Goal: Task Accomplishment & Management: Manage account settings

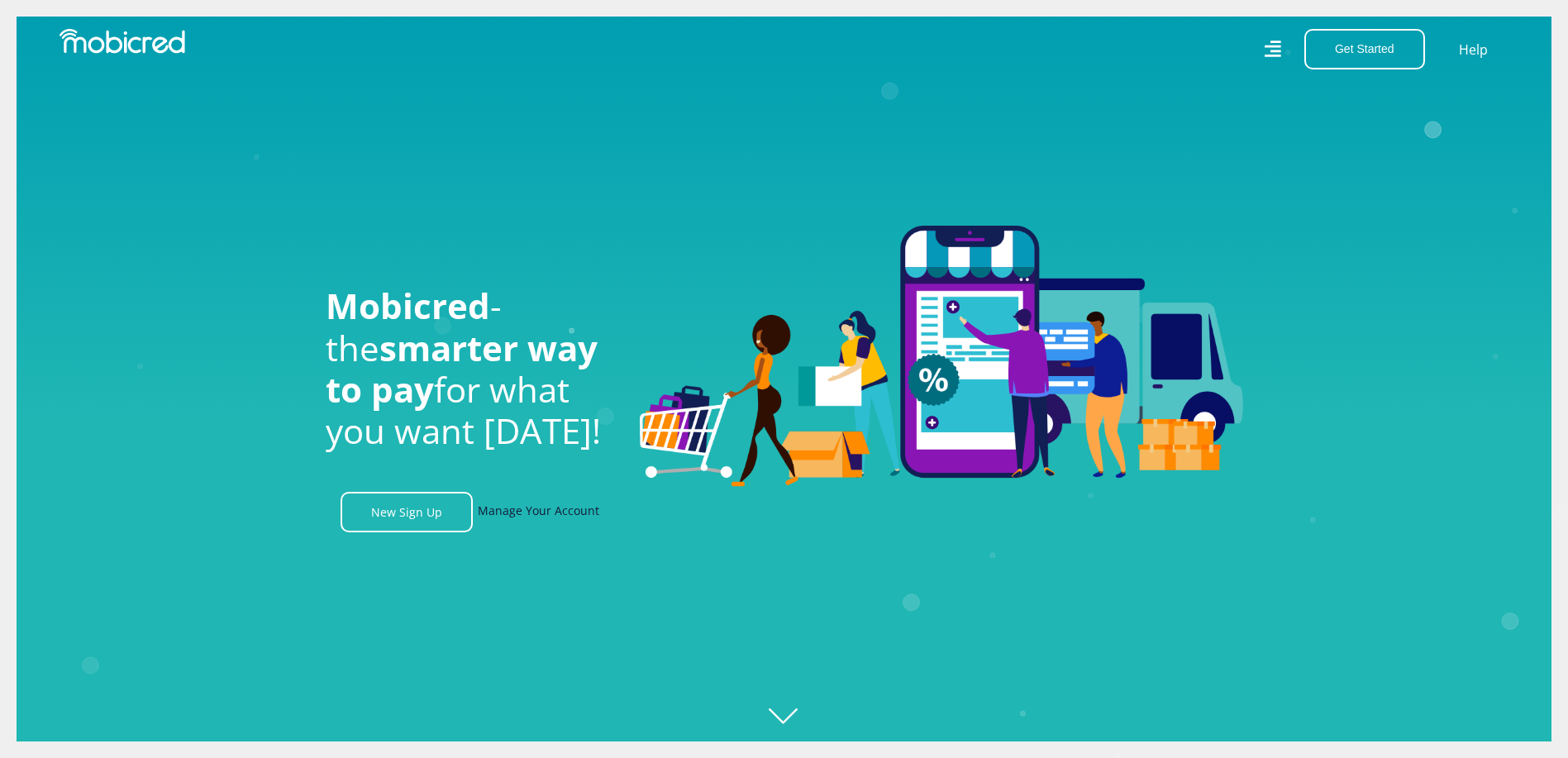
scroll to position [0, 1178]
click at [502, 518] on link "Manage Your Account" at bounding box center [538, 512] width 121 height 40
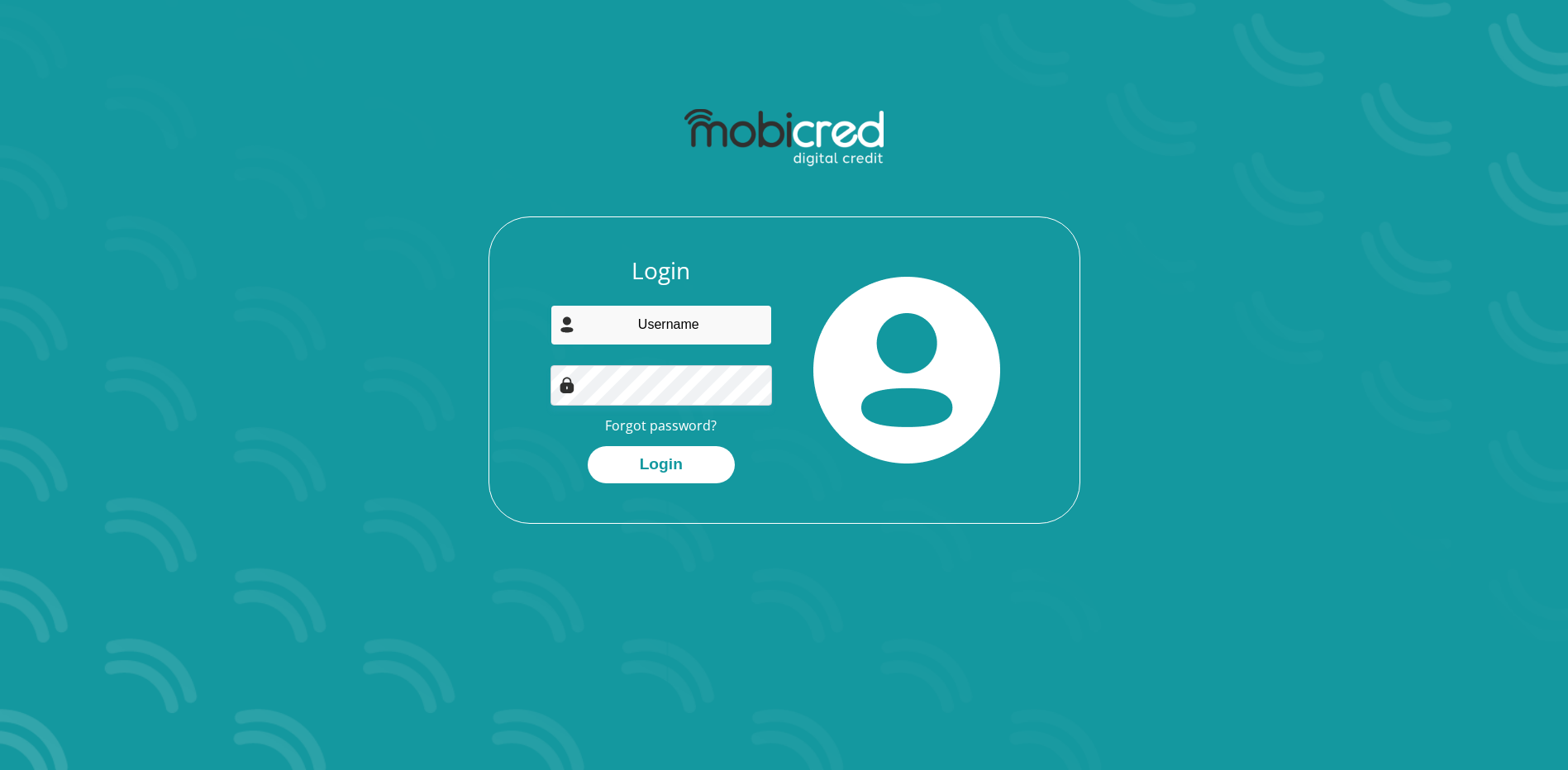
type input "leighyoung1111@gmail.com"
click at [1058, 126] on div "Login leighyoung1111@gmail.com Forgot password? Login" at bounding box center [784, 311] width 888 height 425
drag, startPoint x: 645, startPoint y: 466, endPoint x: 636, endPoint y: 472, distance: 10.8
click at [645, 466] on button "Login" at bounding box center [661, 465] width 147 height 37
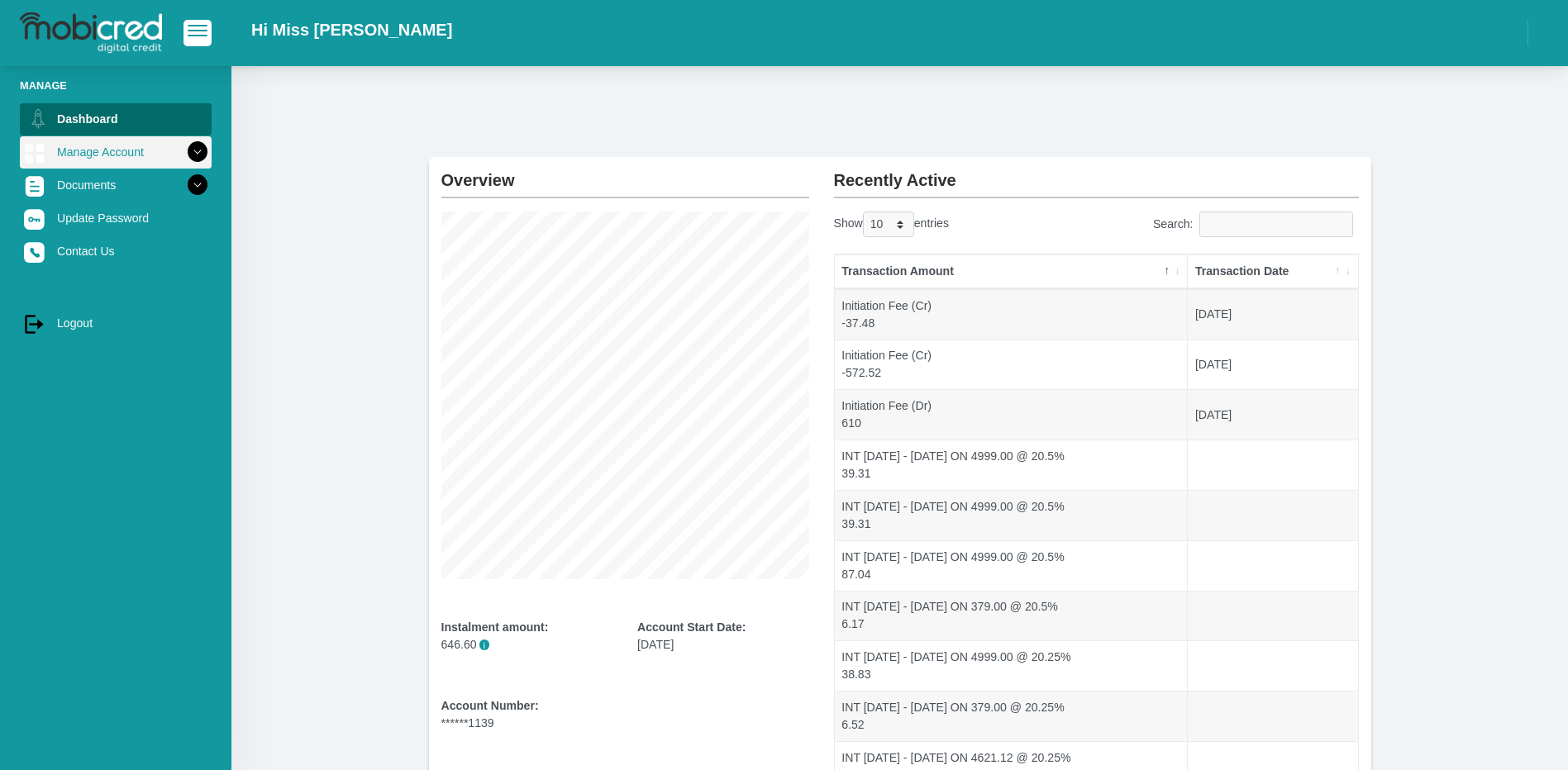
click at [122, 154] on link "Manage Account" at bounding box center [115, 152] width 192 height 31
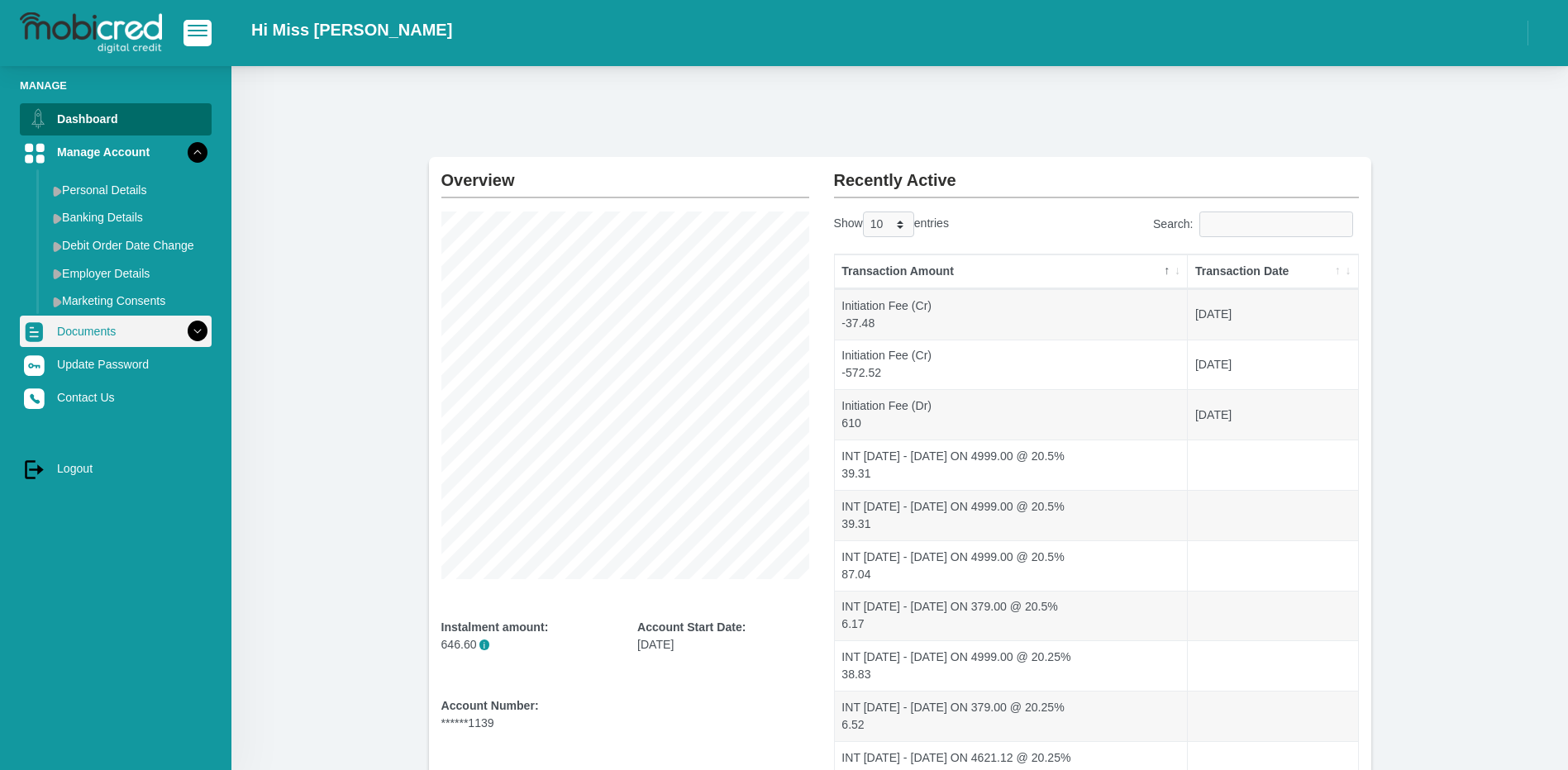
click at [141, 337] on link "Documents" at bounding box center [115, 331] width 192 height 31
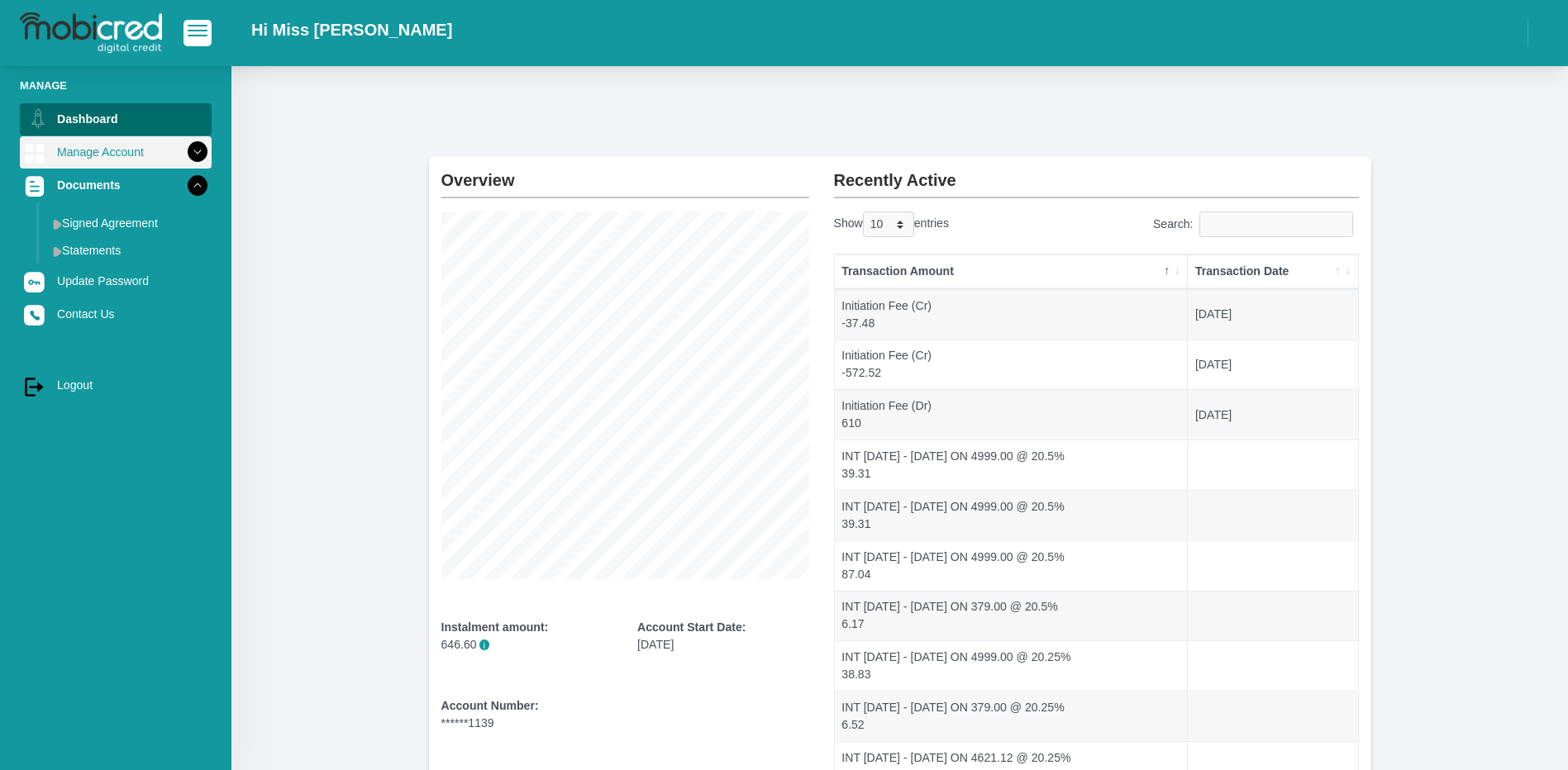
click at [153, 161] on link "Manage Account" at bounding box center [115, 152] width 192 height 31
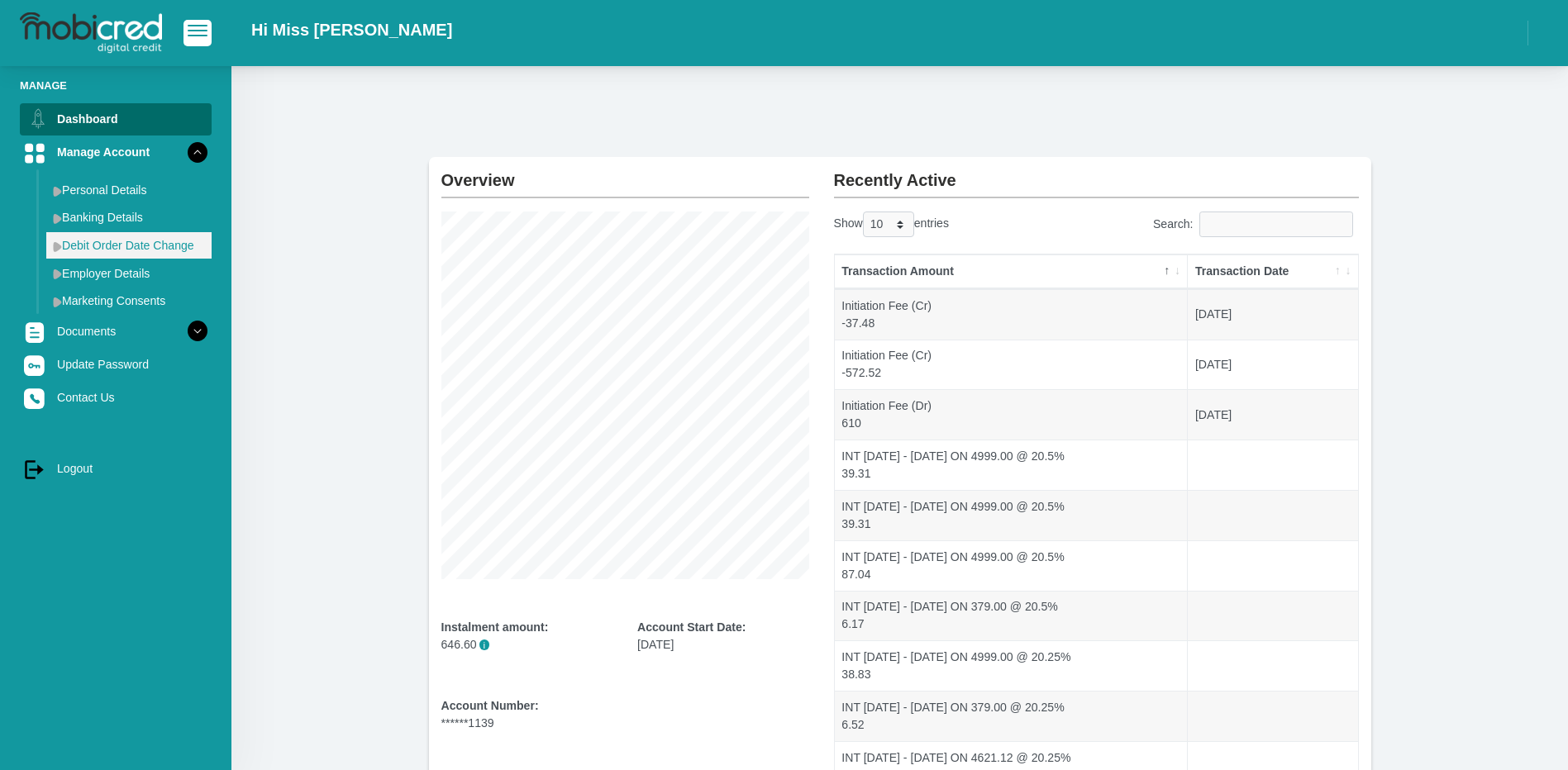
click at [143, 236] on link "Debit Order Date Change" at bounding box center [129, 245] width 165 height 27
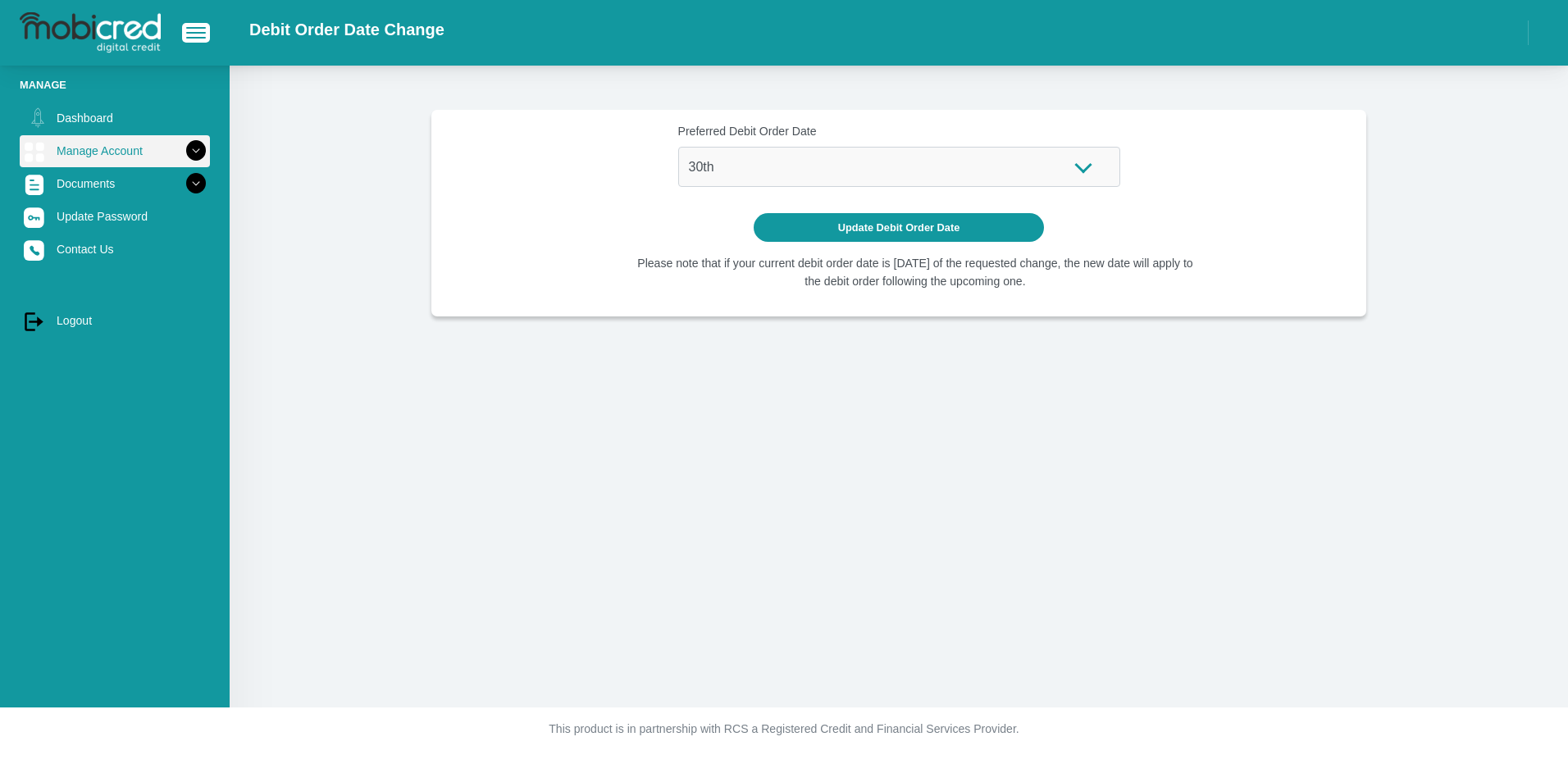
click at [136, 151] on link "Manage Account" at bounding box center [115, 151] width 190 height 31
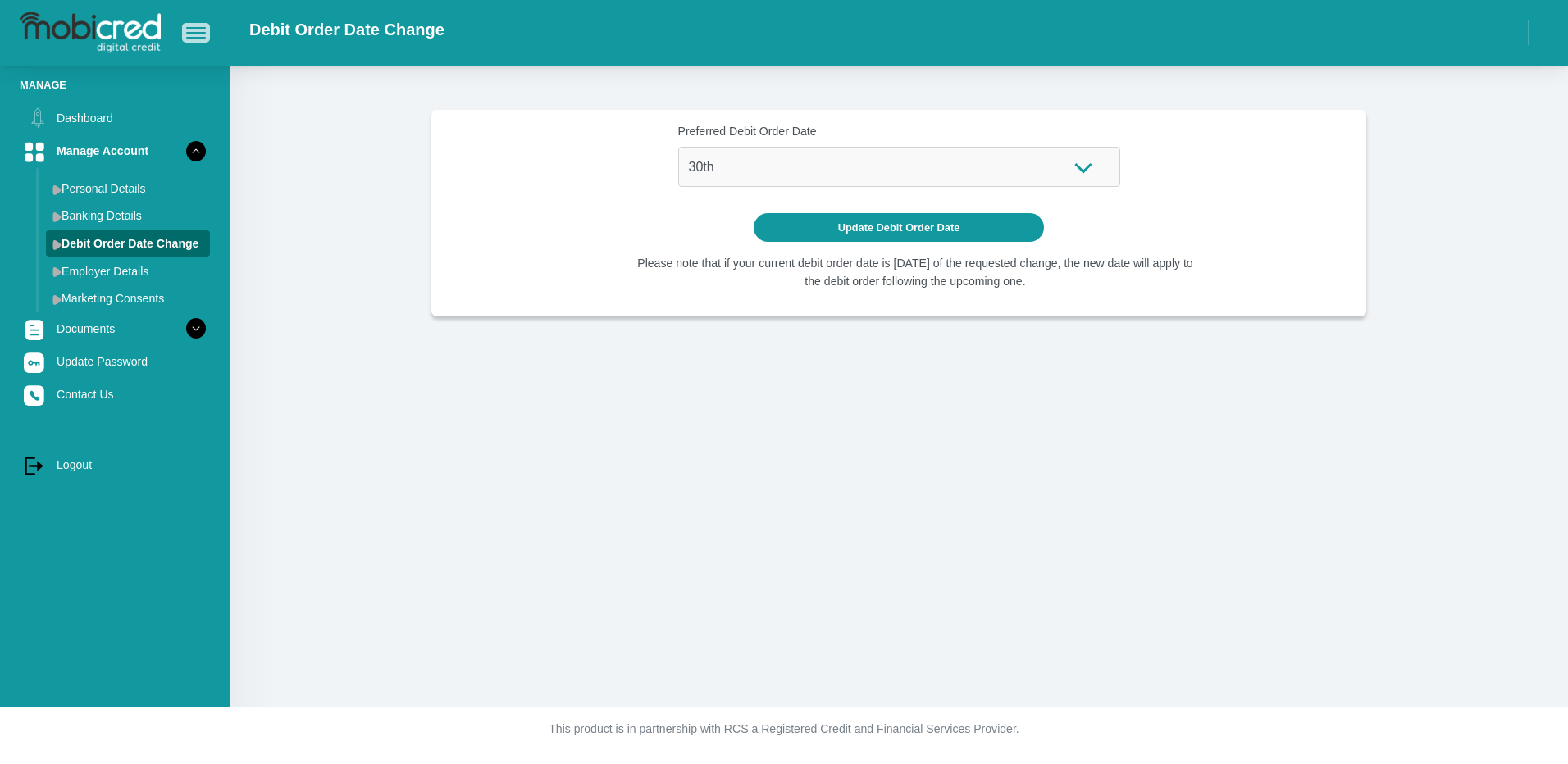
click at [193, 34] on span "button" at bounding box center [196, 33] width 20 height 11
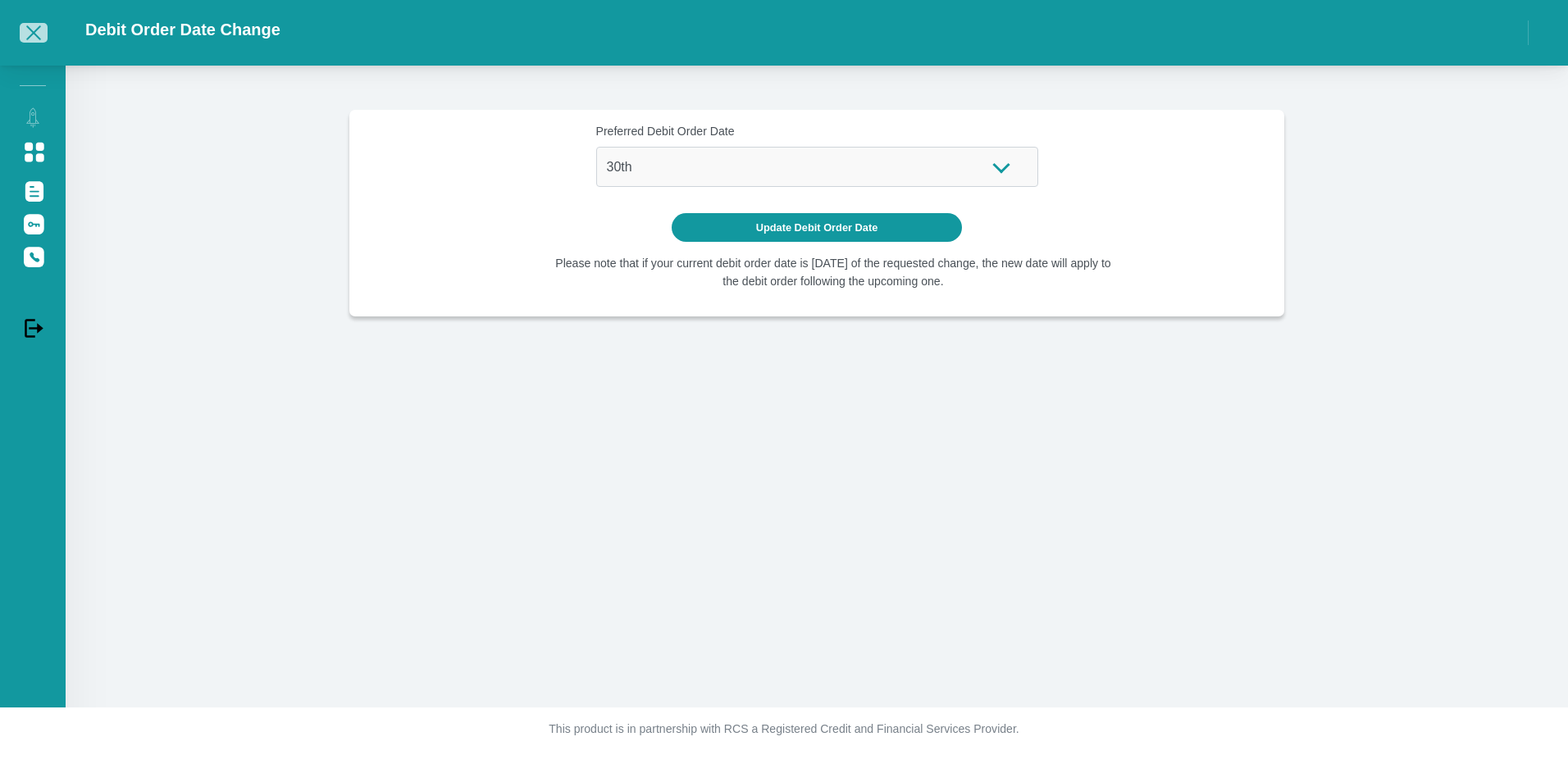
click at [33, 32] on span "button" at bounding box center [34, 33] width 15 height 15
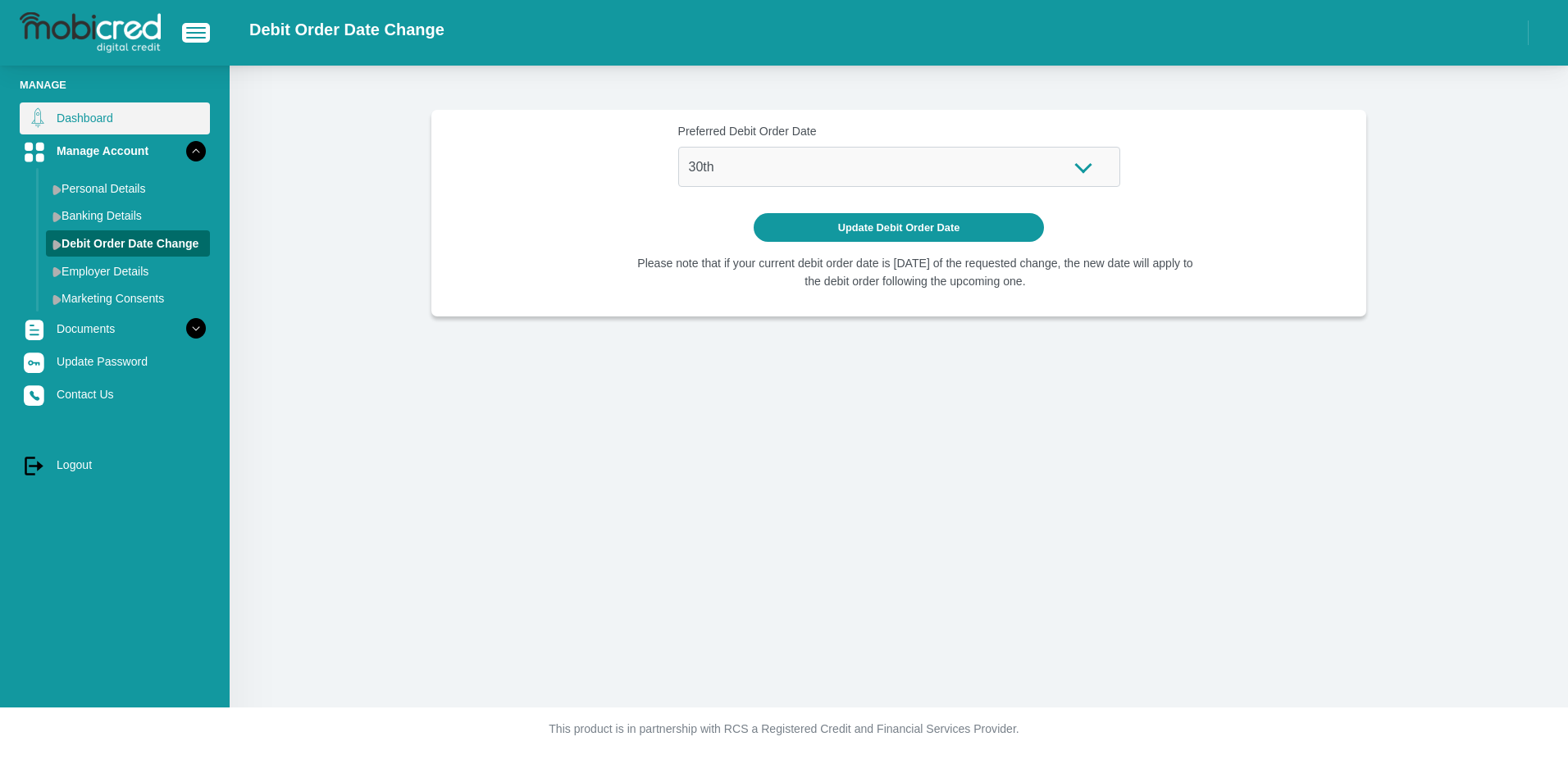
click at [93, 126] on link "Dashboard" at bounding box center [115, 117] width 190 height 31
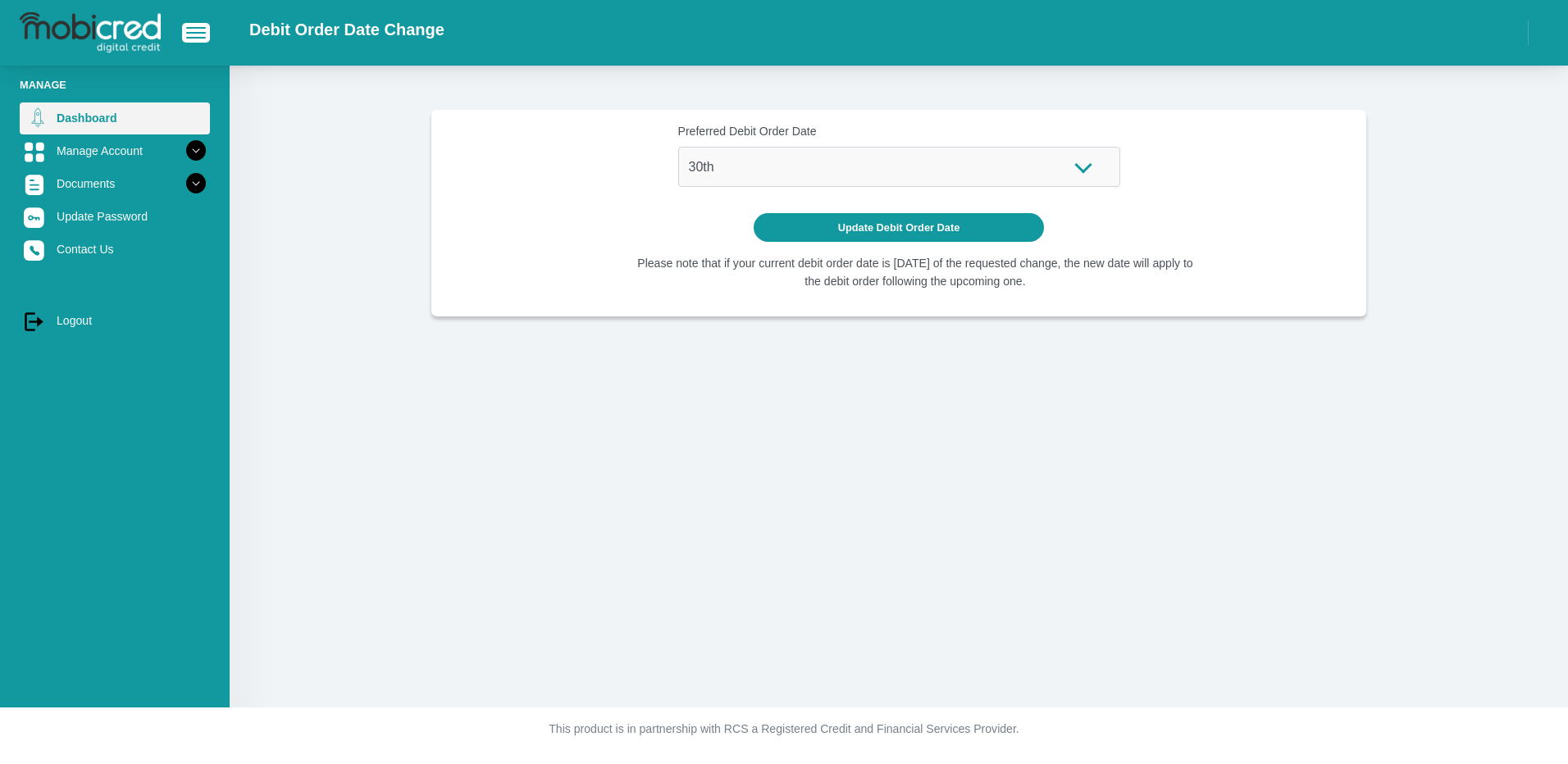
click at [93, 126] on link "Dashboard" at bounding box center [115, 117] width 190 height 31
click at [95, 131] on link "Dashboard" at bounding box center [115, 117] width 190 height 31
click at [107, 151] on link "Manage Account" at bounding box center [115, 151] width 190 height 31
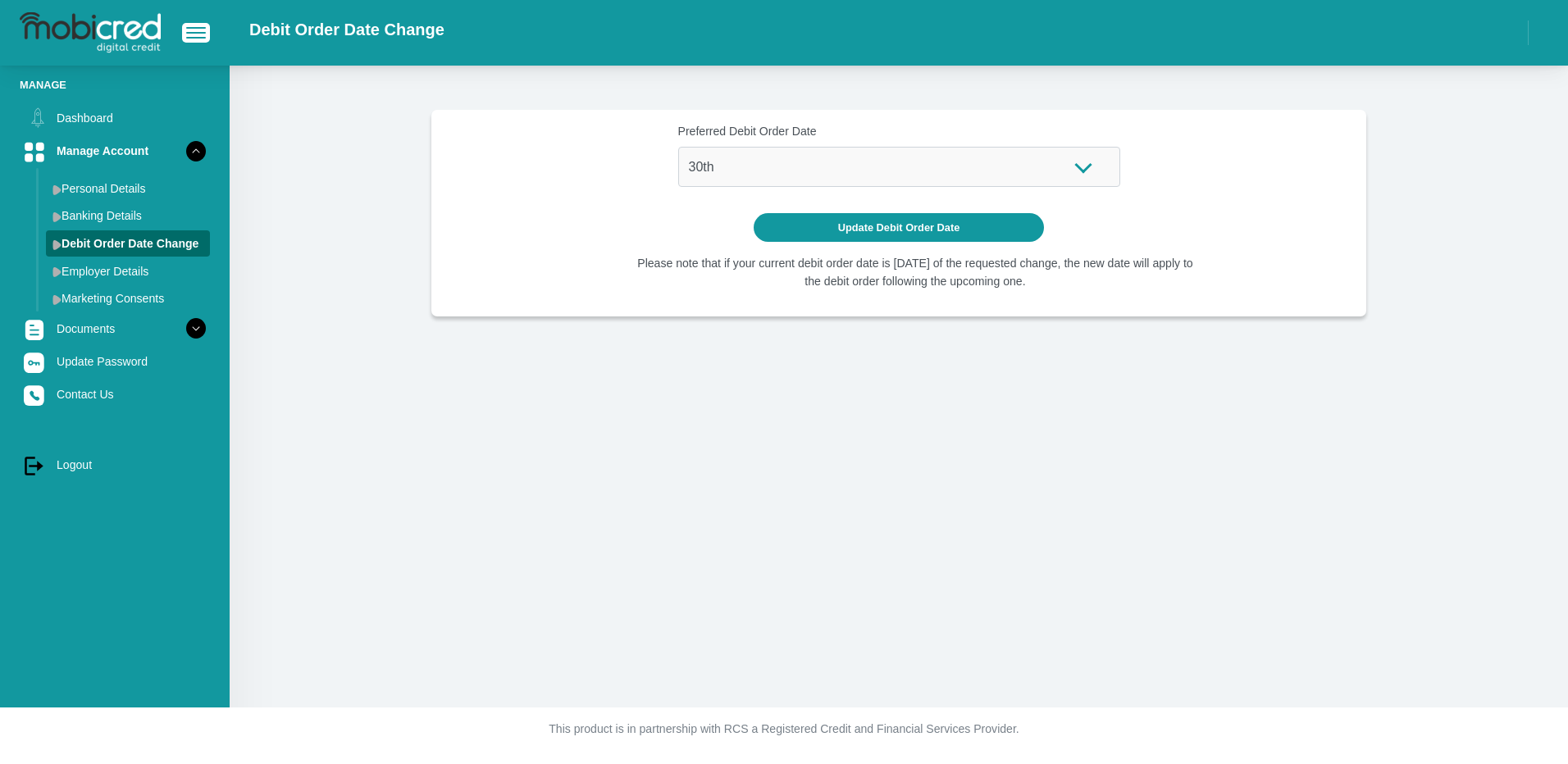
click at [119, 340] on link "Documents" at bounding box center [115, 329] width 190 height 31
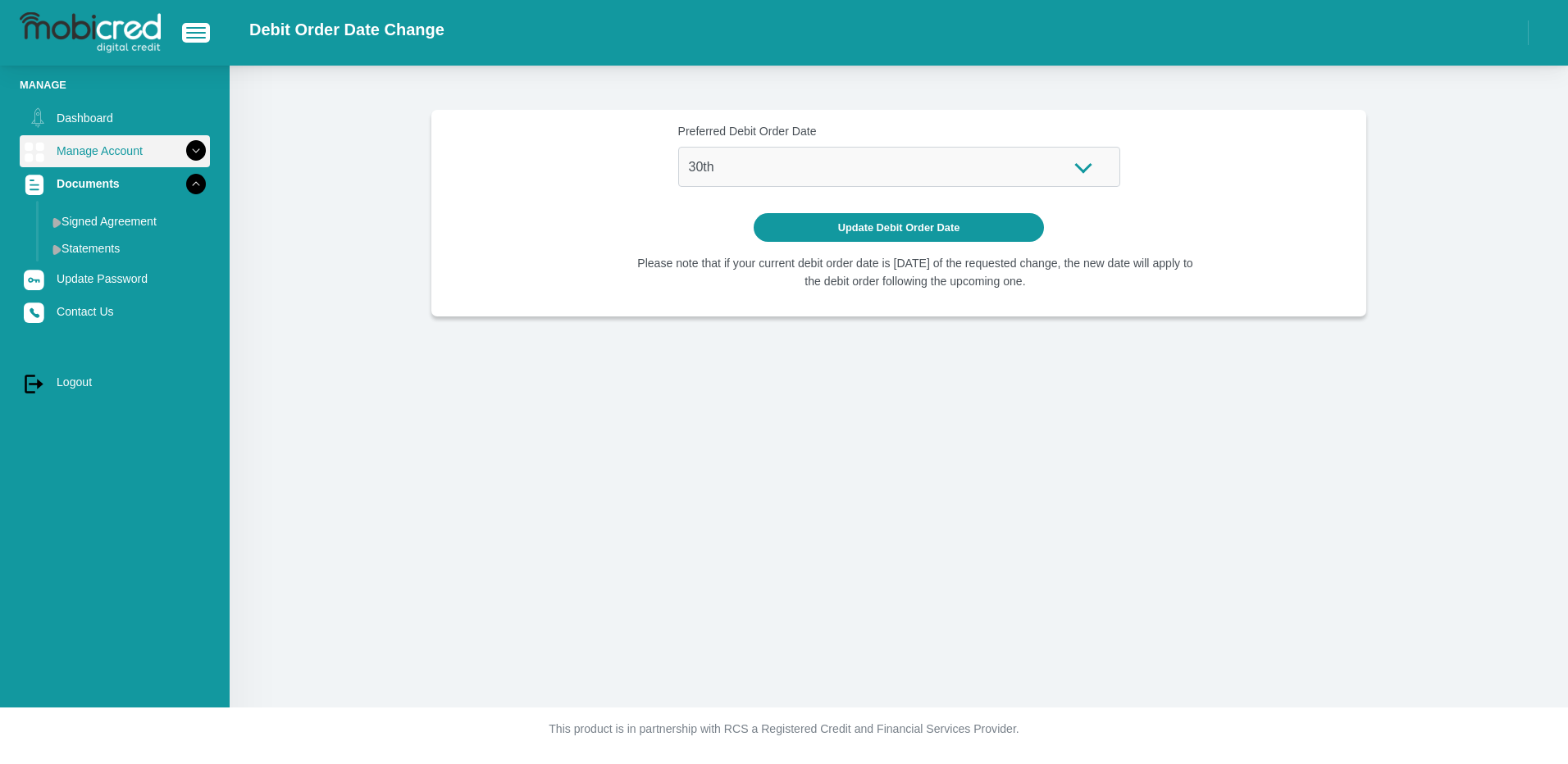
click at [126, 163] on link "Manage Account" at bounding box center [115, 151] width 190 height 31
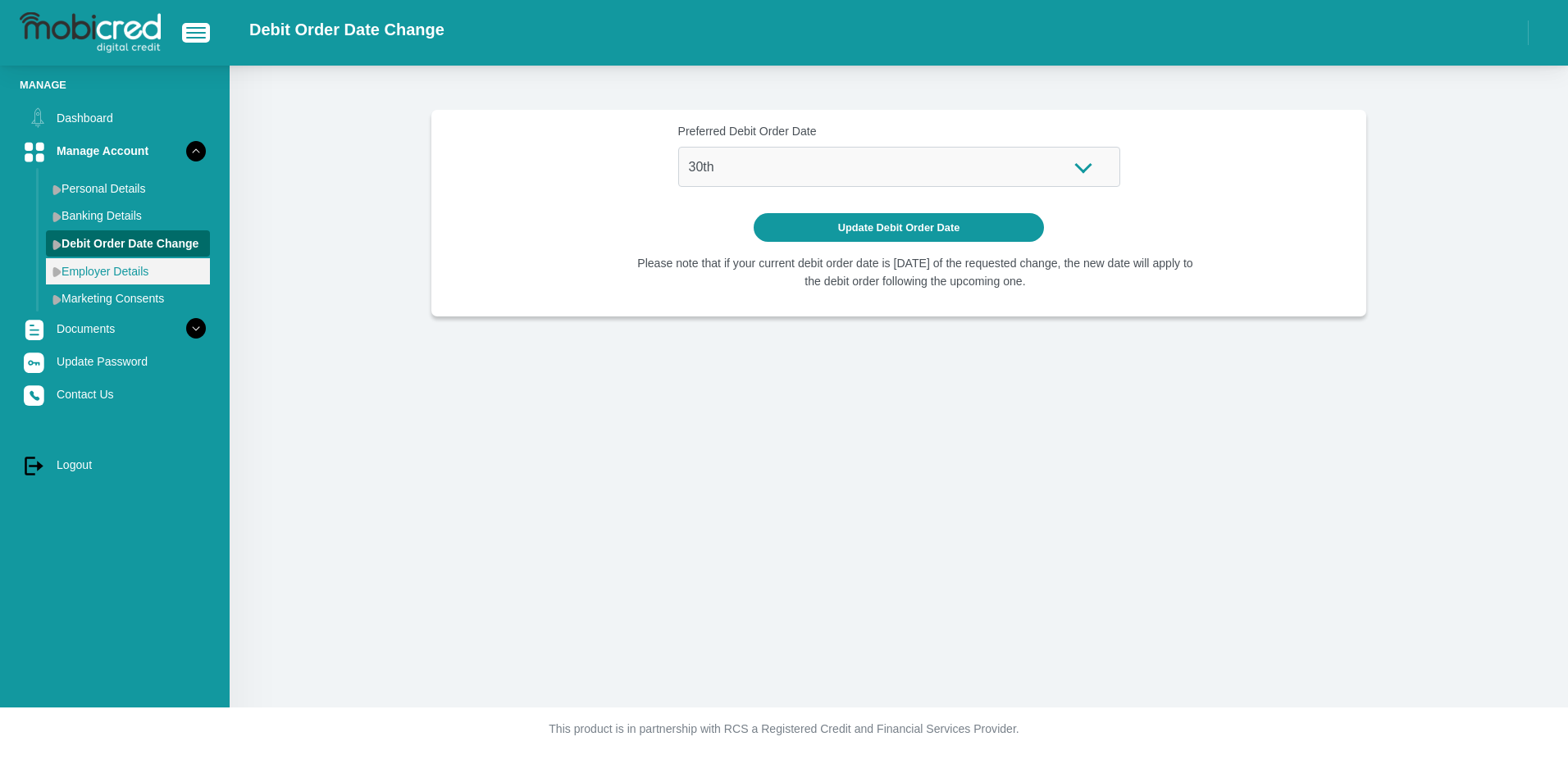
click at [62, 273] on link "Employer Details" at bounding box center [128, 272] width 164 height 27
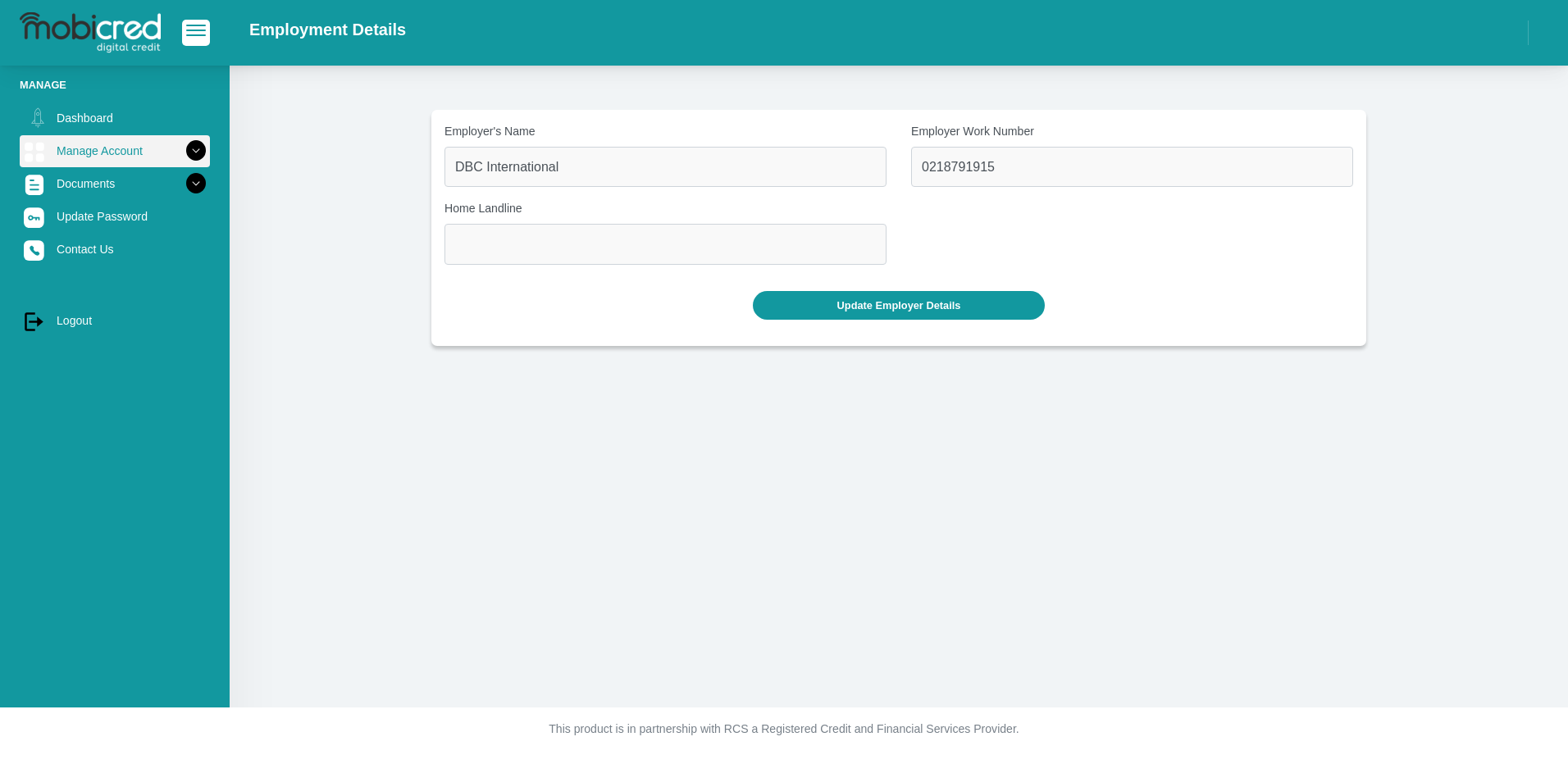
click at [140, 145] on link "Manage Account" at bounding box center [115, 151] width 190 height 31
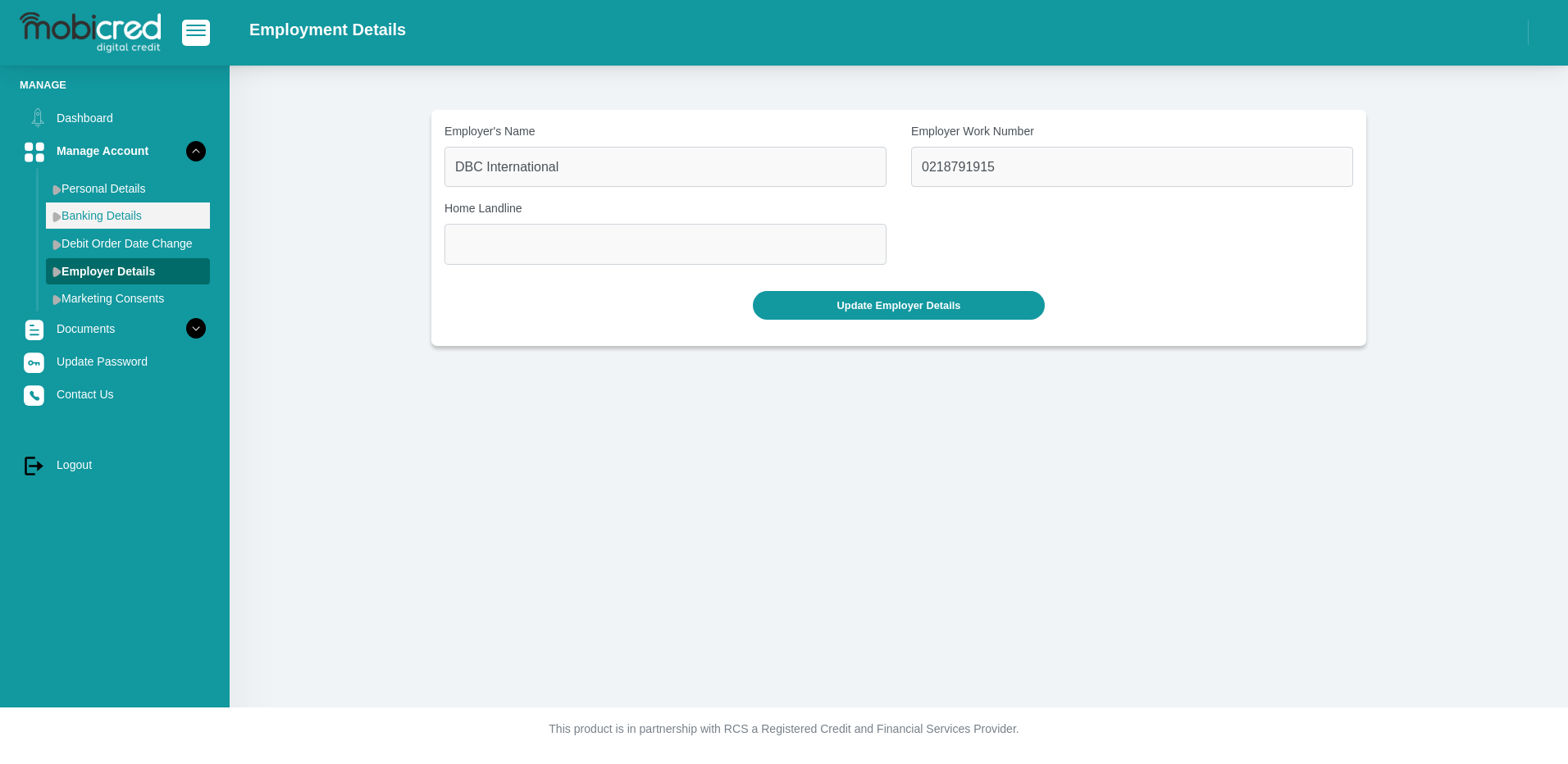
click at [126, 214] on link "Banking Details" at bounding box center [128, 216] width 164 height 27
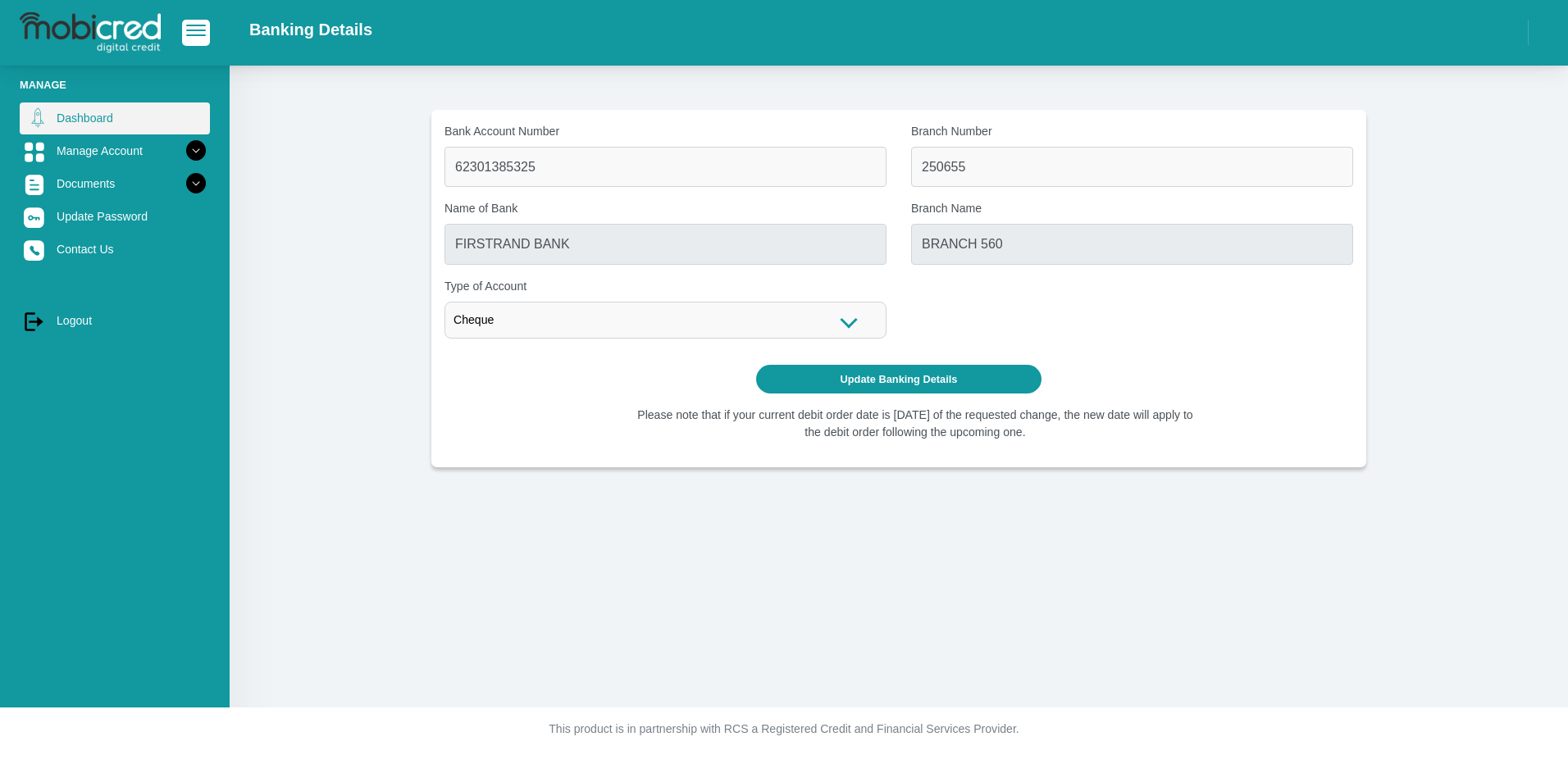
click at [95, 119] on link "Dashboard" at bounding box center [115, 117] width 190 height 31
